Goal: Check status

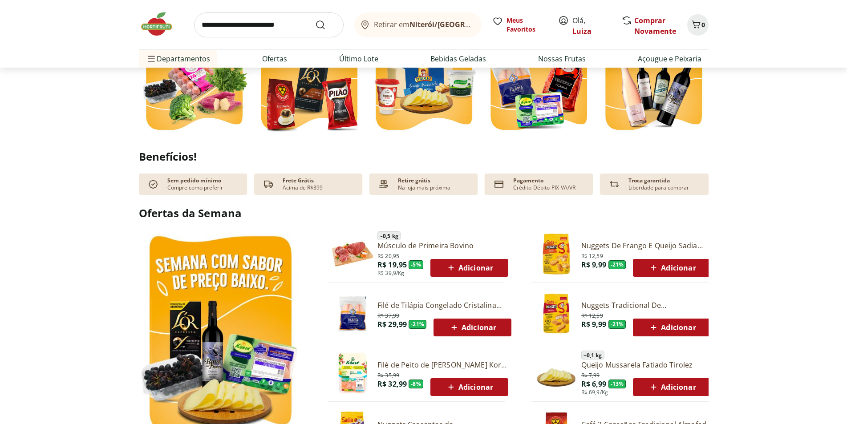
scroll to position [312, 0]
click at [582, 32] on link "Luiza" at bounding box center [581, 31] width 19 height 10
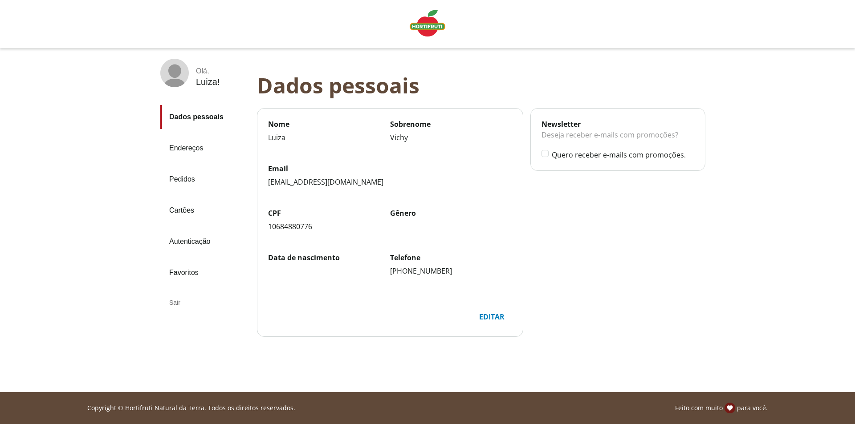
click at [185, 182] on link "Pedidos" at bounding box center [204, 179] width 89 height 24
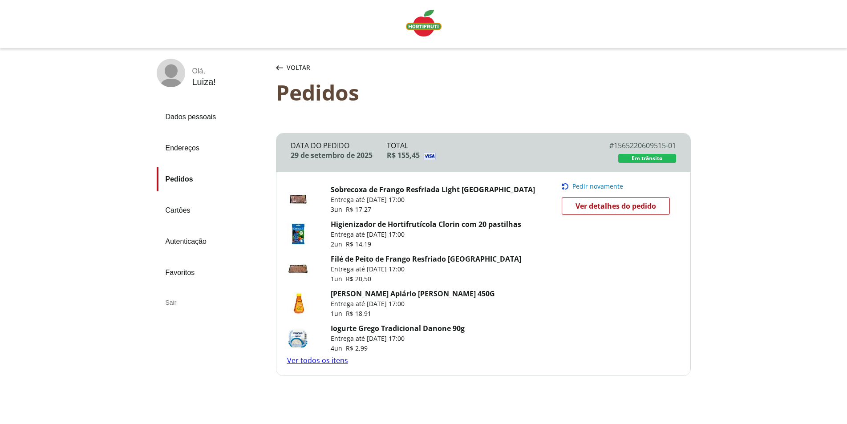
click at [324, 360] on link "Ver todos os itens" at bounding box center [317, 361] width 61 height 10
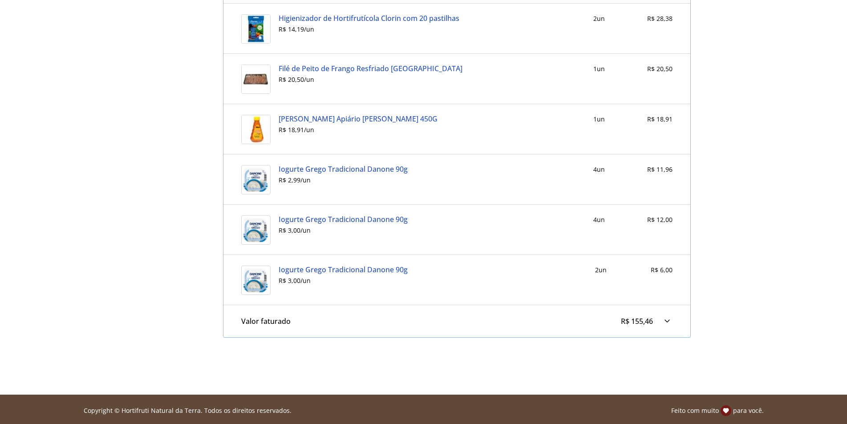
scroll to position [479, 0]
